Goal: Task Accomplishment & Management: Manage account settings

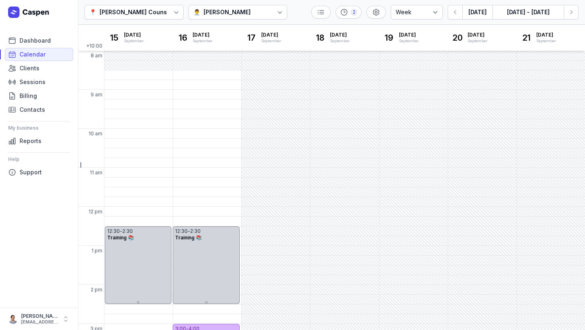
select select "week"
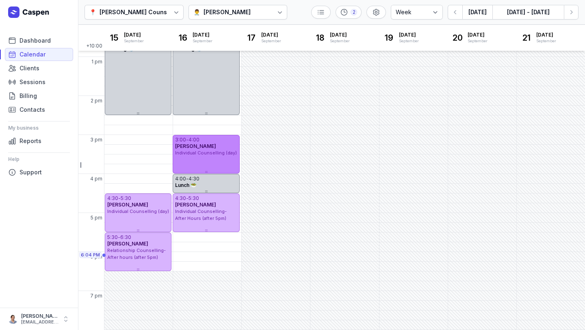
click at [209, 151] on span "Individual Counselling (day)" at bounding box center [206, 153] width 62 height 6
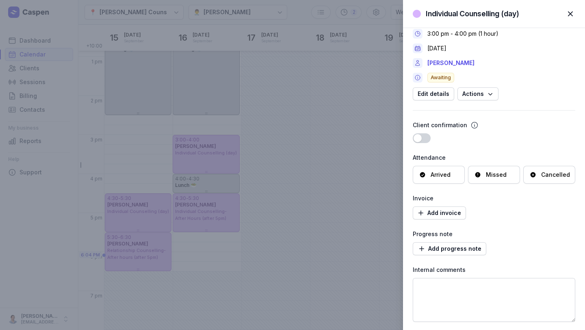
scroll to position [0, 0]
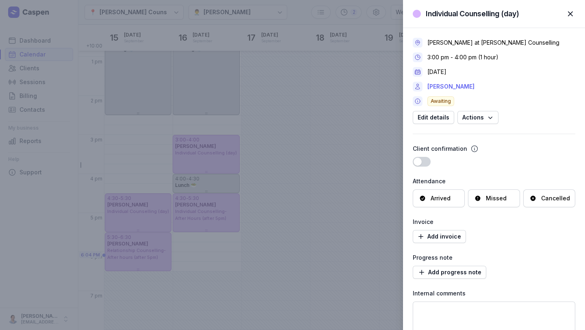
click at [440, 89] on link "[PERSON_NAME]" at bounding box center [450, 87] width 47 height 10
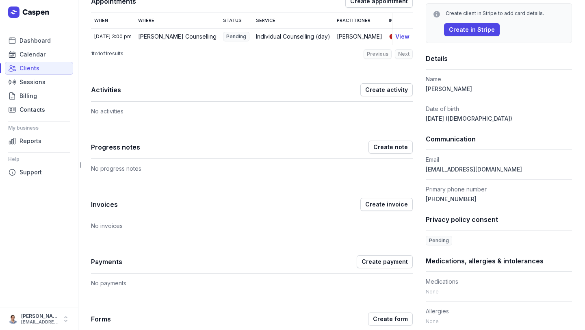
scroll to position [140, 0]
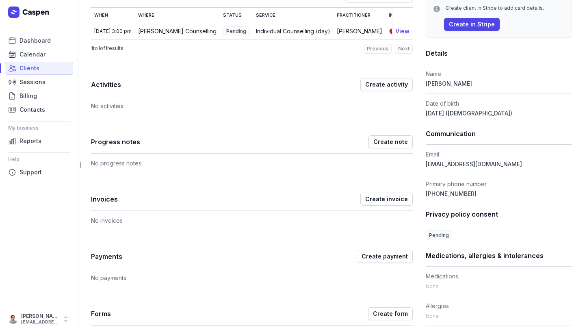
click at [123, 147] on h1 "Progress notes" at bounding box center [229, 141] width 277 height 11
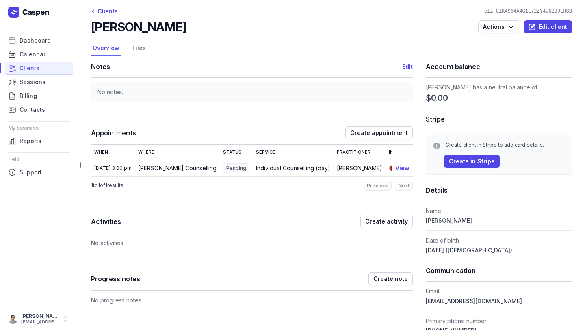
scroll to position [0, 0]
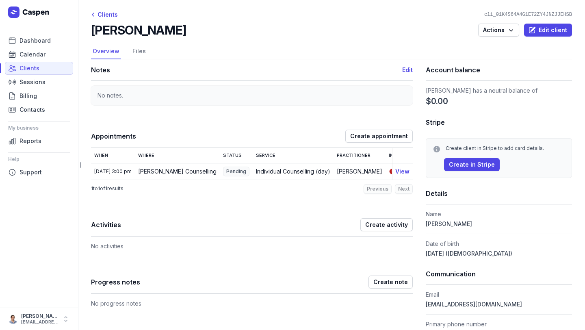
click at [192, 170] on td "[PERSON_NAME] Counselling" at bounding box center [177, 171] width 85 height 17
click at [109, 156] on th "When" at bounding box center [113, 155] width 44 height 15
click at [109, 13] on div "Clients" at bounding box center [104, 15] width 27 height 10
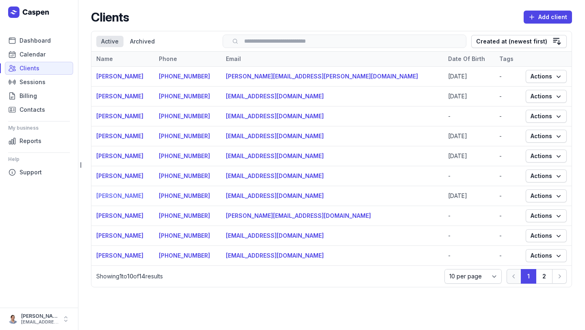
click at [107, 198] on link "[PERSON_NAME]" at bounding box center [119, 195] width 47 height 7
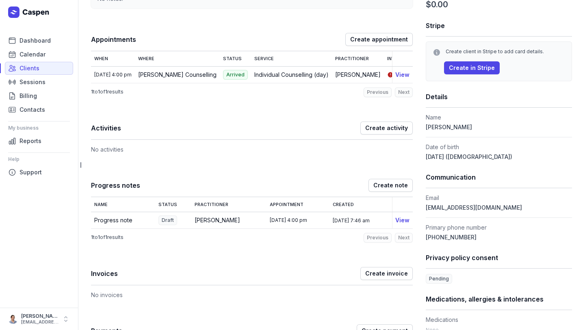
scroll to position [100, 0]
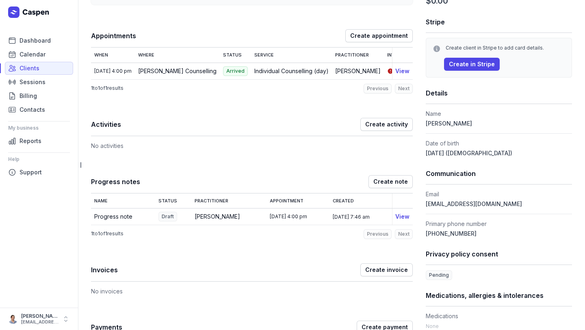
click at [215, 217] on td "[PERSON_NAME]" at bounding box center [228, 216] width 75 height 17
click at [399, 220] on link "View" at bounding box center [402, 216] width 14 height 7
